Goal: Task Accomplishment & Management: Manage account settings

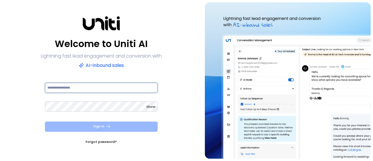
type input "**********"
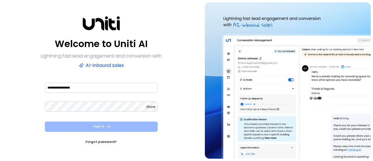
click at [109, 128] on icon "submit" at bounding box center [108, 126] width 5 height 5
